Goal: Task Accomplishment & Management: Manage account settings

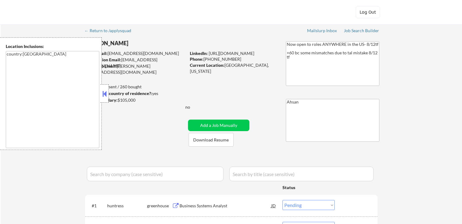
select select ""pending""
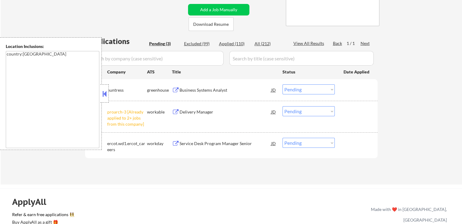
scroll to position [121, 0]
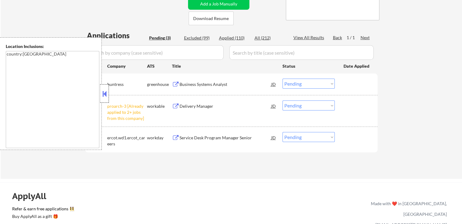
click at [108, 100] on div at bounding box center [104, 93] width 8 height 18
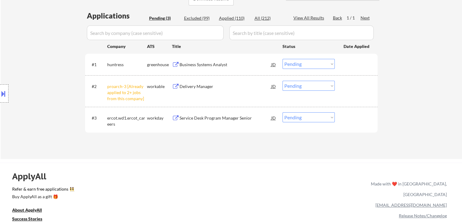
scroll to position [152, 0]
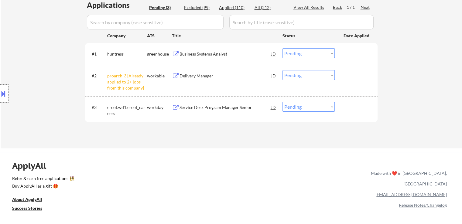
click at [291, 79] on select "Choose an option... Pending Applied Excluded (Questions) Excluded (Expired) Exc…" at bounding box center [308, 75] width 52 height 10
click at [282, 70] on select "Choose an option... Pending Applied Excluded (Questions) Excluded (Expired) Exc…" at bounding box center [308, 75] width 52 height 10
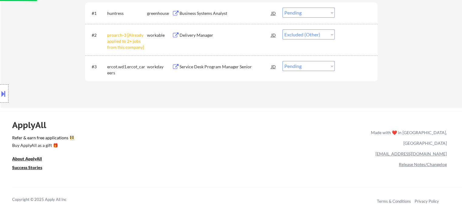
scroll to position [182, 0]
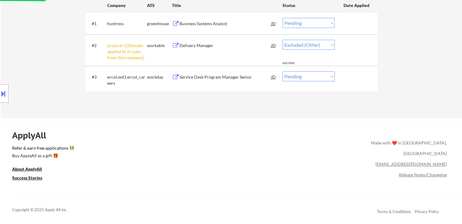
select select ""pending""
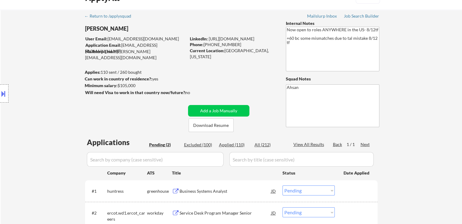
scroll to position [0, 0]
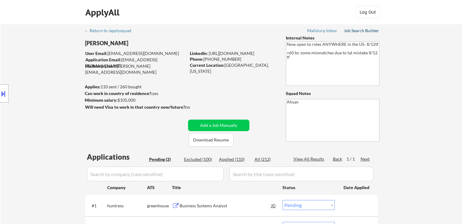
click at [352, 29] on div "Job Search Builder" at bounding box center [362, 31] width 36 height 4
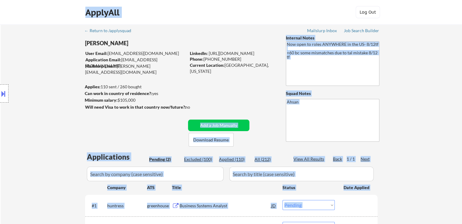
drag, startPoint x: 183, startPoint y: 105, endPoint x: 83, endPoint y: 81, distance: 102.5
click at [83, 81] on body "← Return to /applysquad Mailslurp Inbox Job Search Builder [PERSON_NAME] User E…" at bounding box center [231, 112] width 462 height 224
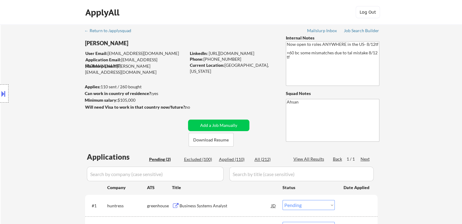
click at [209, 90] on div "← Return to /applysquad Mailslurp Inbox Job Search Builder [PERSON_NAME] User E…" at bounding box center [231, 143] width 303 height 239
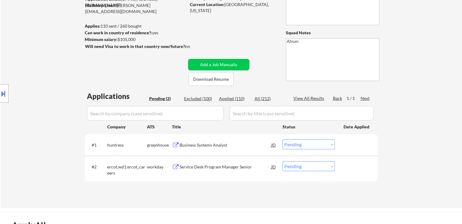
click at [228, 100] on div "Applied (110)" at bounding box center [234, 99] width 30 height 6
select select ""applied""
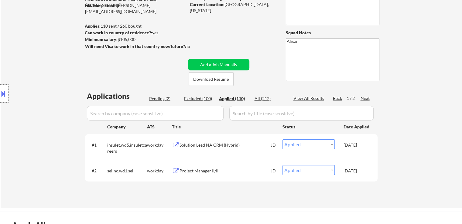
click at [163, 68] on div "← Return to /applysquad Mailslurp Inbox Job Search Builder [PERSON_NAME] User E…" at bounding box center [231, 83] width 303 height 239
select select ""applied""
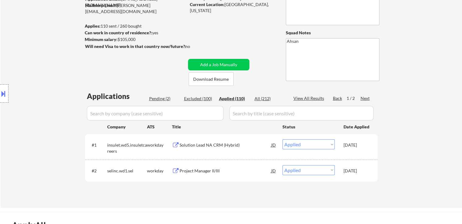
select select ""applied""
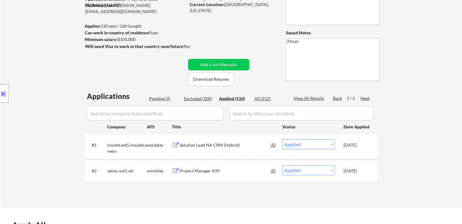
select select ""applied""
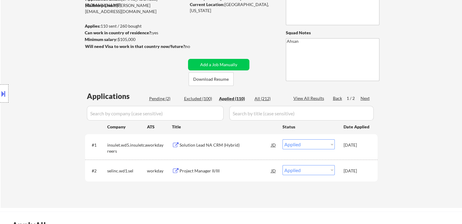
select select ""applied""
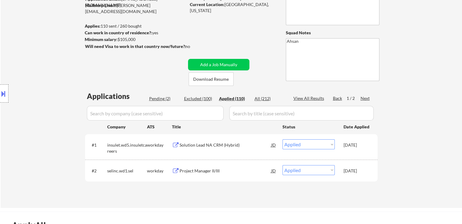
select select ""applied""
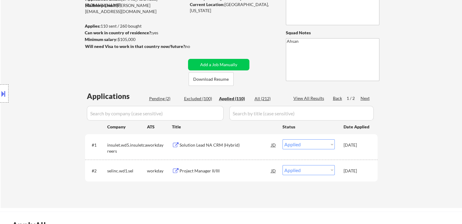
select select ""applied""
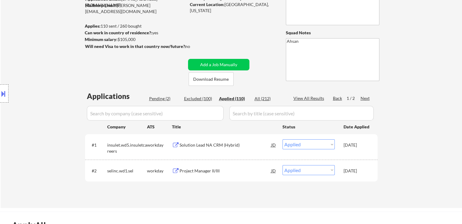
select select ""applied""
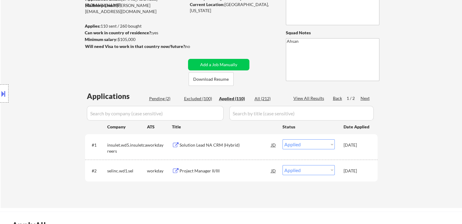
select select ""applied""
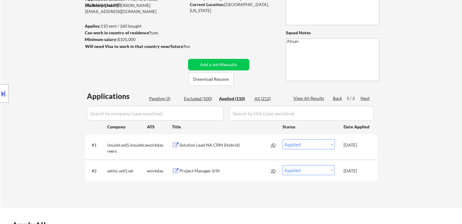
select select ""applied""
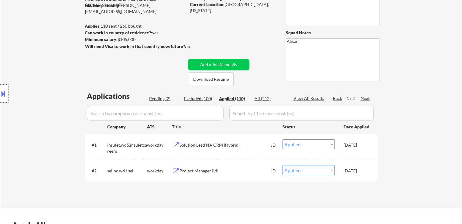
select select ""applied""
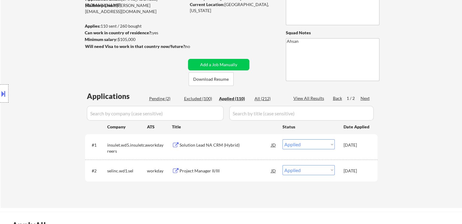
select select ""applied""
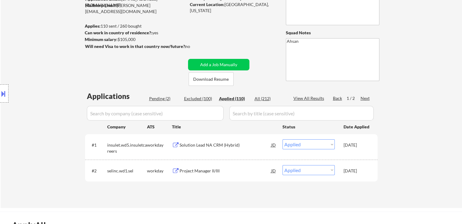
select select ""applied""
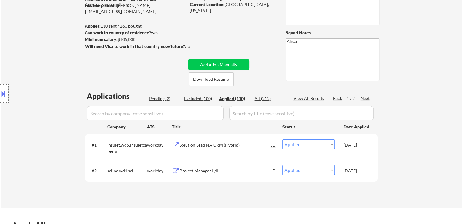
select select ""applied""
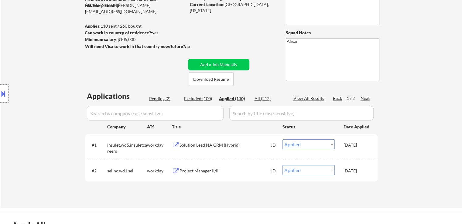
select select ""applied""
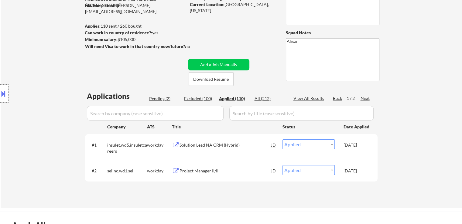
select select ""applied""
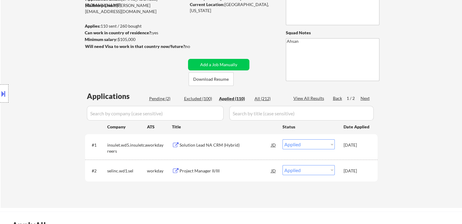
select select ""applied""
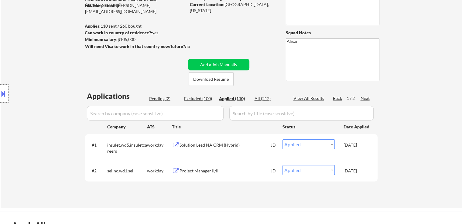
select select ""applied""
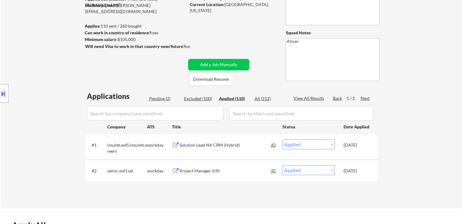
select select ""applied""
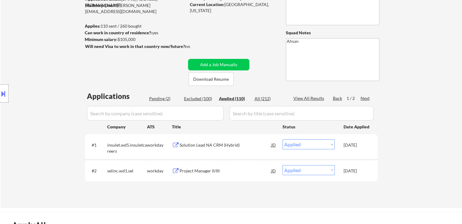
select select ""applied""
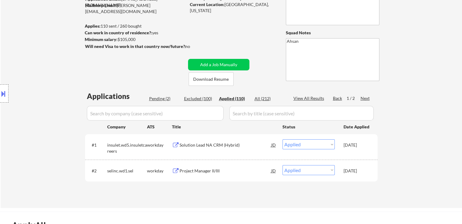
select select ""applied""
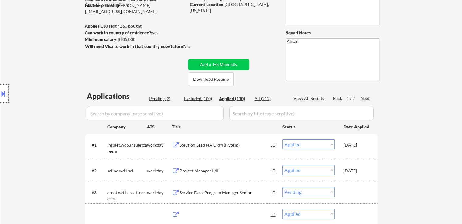
select select ""applied""
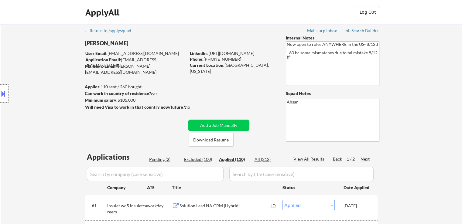
click at [222, 157] on div "Applied (110)" at bounding box center [234, 159] width 30 height 6
click at [165, 156] on div "Pending (2)" at bounding box center [164, 159] width 30 height 6
select select ""pending""
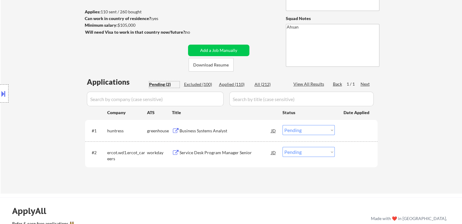
scroll to position [91, 0]
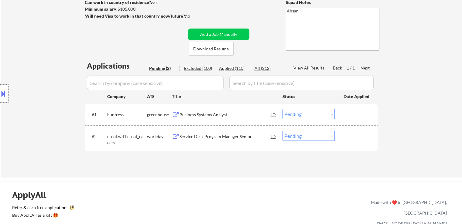
click at [195, 114] on div "Business Systems Analyst" at bounding box center [225, 115] width 92 height 6
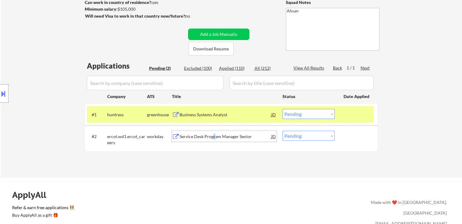
drag, startPoint x: 214, startPoint y: 132, endPoint x: 215, endPoint y: 146, distance: 14.0
click at [213, 134] on div "Service Desk Program Manager Senior" at bounding box center [225, 136] width 92 height 11
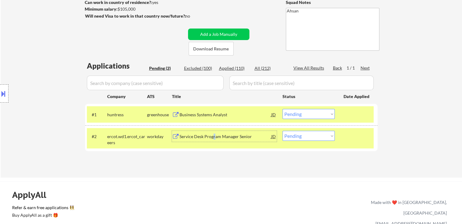
click at [325, 114] on select "Choose an option... Pending Applied Excluded (Questions) Excluded (Expired) Exc…" at bounding box center [308, 114] width 52 height 10
click at [282, 109] on select "Choose an option... Pending Applied Excluded (Questions) Excluded (Expired) Exc…" at bounding box center [308, 114] width 52 height 10
click at [301, 134] on select "Choose an option... Pending Applied Excluded (Questions) Excluded (Expired) Exc…" at bounding box center [308, 136] width 52 height 10
click at [282, 131] on select "Choose an option... Pending Applied Excluded (Questions) Excluded (Expired) Exc…" at bounding box center [308, 136] width 52 height 10
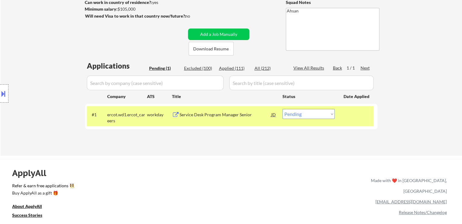
drag, startPoint x: 422, startPoint y: 72, endPoint x: 409, endPoint y: 85, distance: 18.9
click at [423, 72] on div "← Return to /applysquad Mailslurp Inbox Job Search Builder [PERSON_NAME] User E…" at bounding box center [231, 44] width 461 height 222
click at [416, 79] on div "← Return to /applysquad Mailslurp Inbox Job Search Builder [PERSON_NAME] User E…" at bounding box center [231, 44] width 461 height 222
click at [415, 83] on div "← Return to /applysquad Mailslurp Inbox Job Search Builder [PERSON_NAME] User E…" at bounding box center [231, 44] width 461 height 222
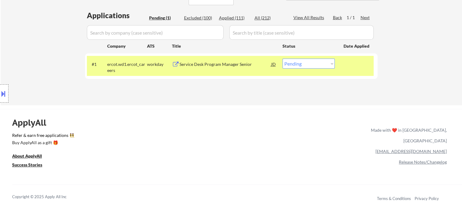
scroll to position [152, 0]
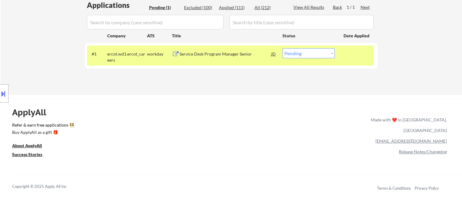
drag, startPoint x: 313, startPoint y: 54, endPoint x: 311, endPoint y: 58, distance: 3.8
click at [313, 54] on select "Choose an option... Pending Applied Excluded (Questions) Excluded (Expired) Exc…" at bounding box center [308, 53] width 52 height 10
select select ""applied""
click at [282, 48] on select "Choose an option... Pending Applied Excluded (Questions) Excluded (Expired) Exc…" at bounding box center [308, 53] width 52 height 10
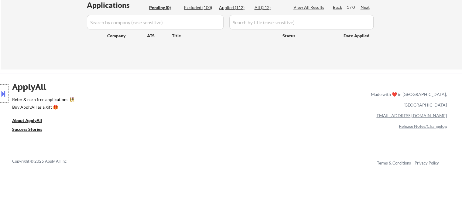
click at [60, 41] on div "Location Inclusions: country:[GEOGRAPHIC_DATA]" at bounding box center [54, 93] width 109 height 113
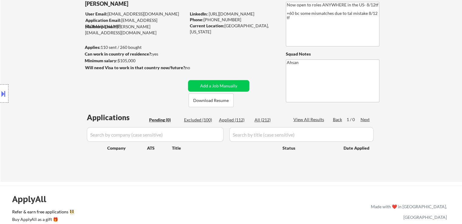
scroll to position [30, 0]
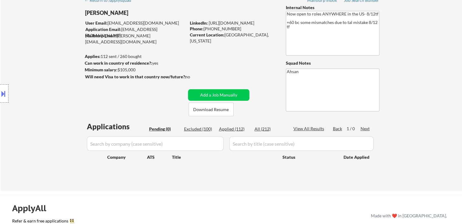
click at [131, 112] on div "← Return to /applysquad Mailslurp Inbox Job Search Builder [PERSON_NAME] User E…" at bounding box center [231, 90] width 303 height 192
click at [33, 90] on div "Location Inclusions: country:[GEOGRAPHIC_DATA]" at bounding box center [54, 93] width 109 height 113
